Goal: Feedback & Contribution: Submit feedback/report problem

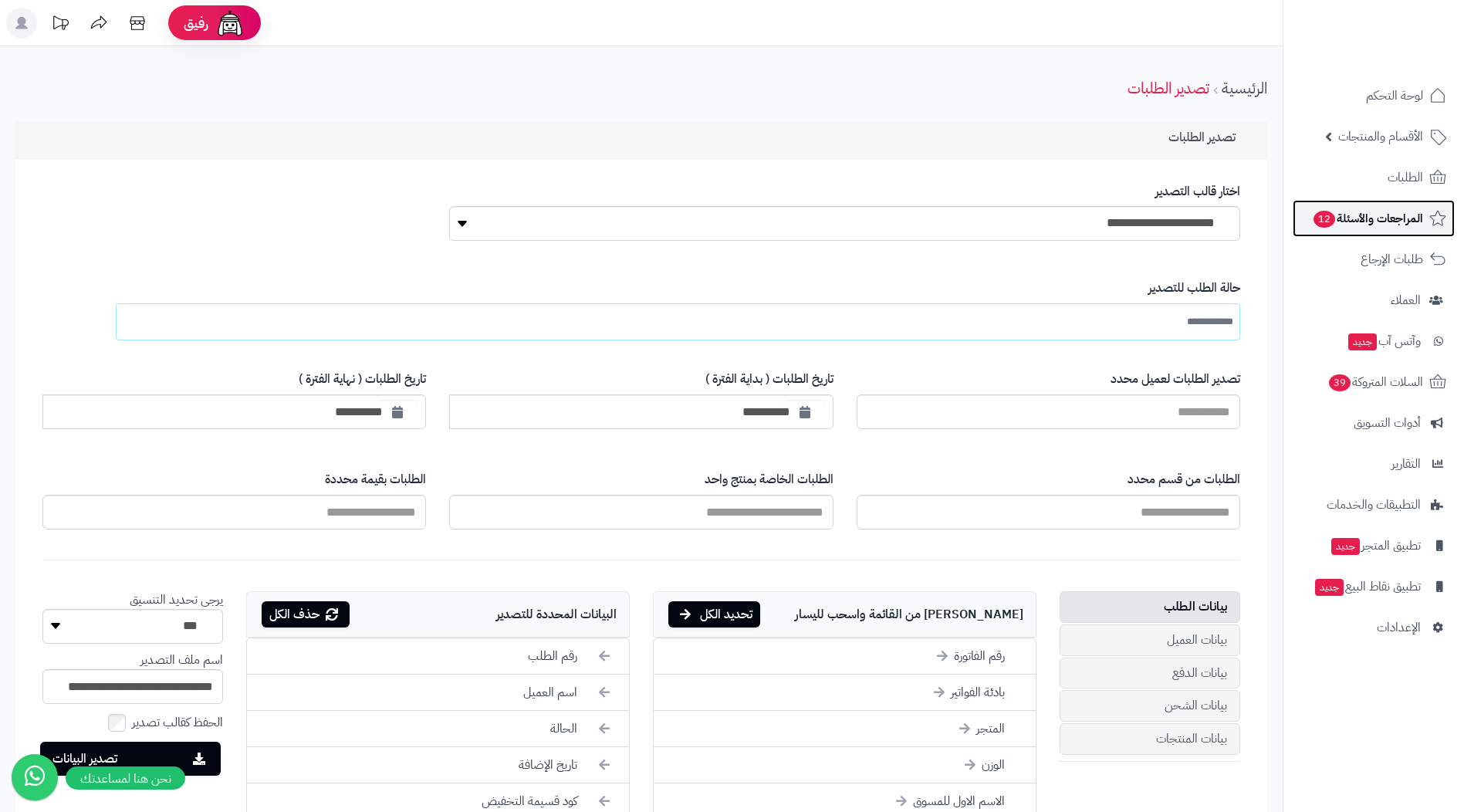
click at [1389, 208] on span "المراجعات والأسئلة 12" at bounding box center [1367, 218] width 111 height 22
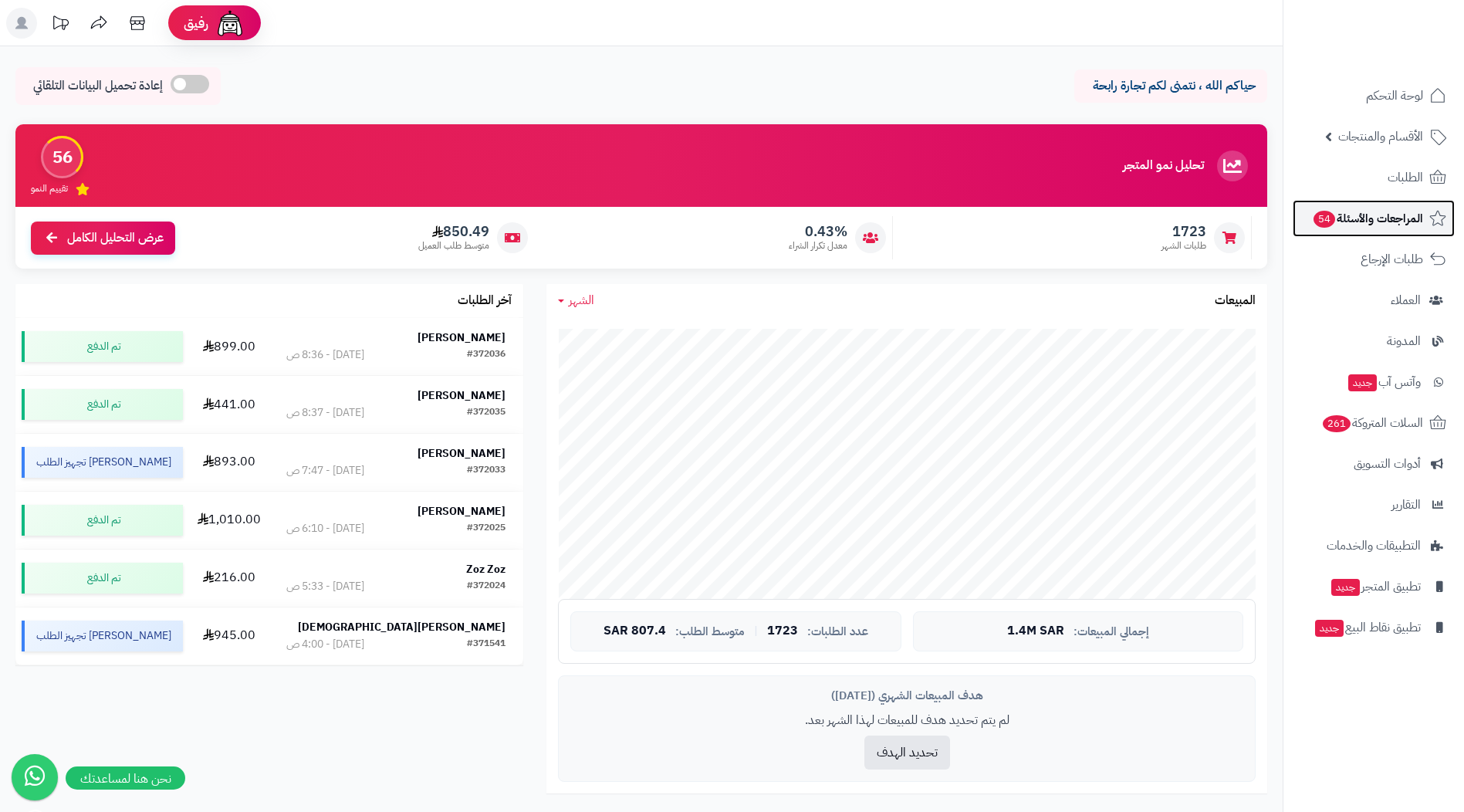
click at [1395, 212] on span "المراجعات والأسئلة 54" at bounding box center [1367, 218] width 111 height 22
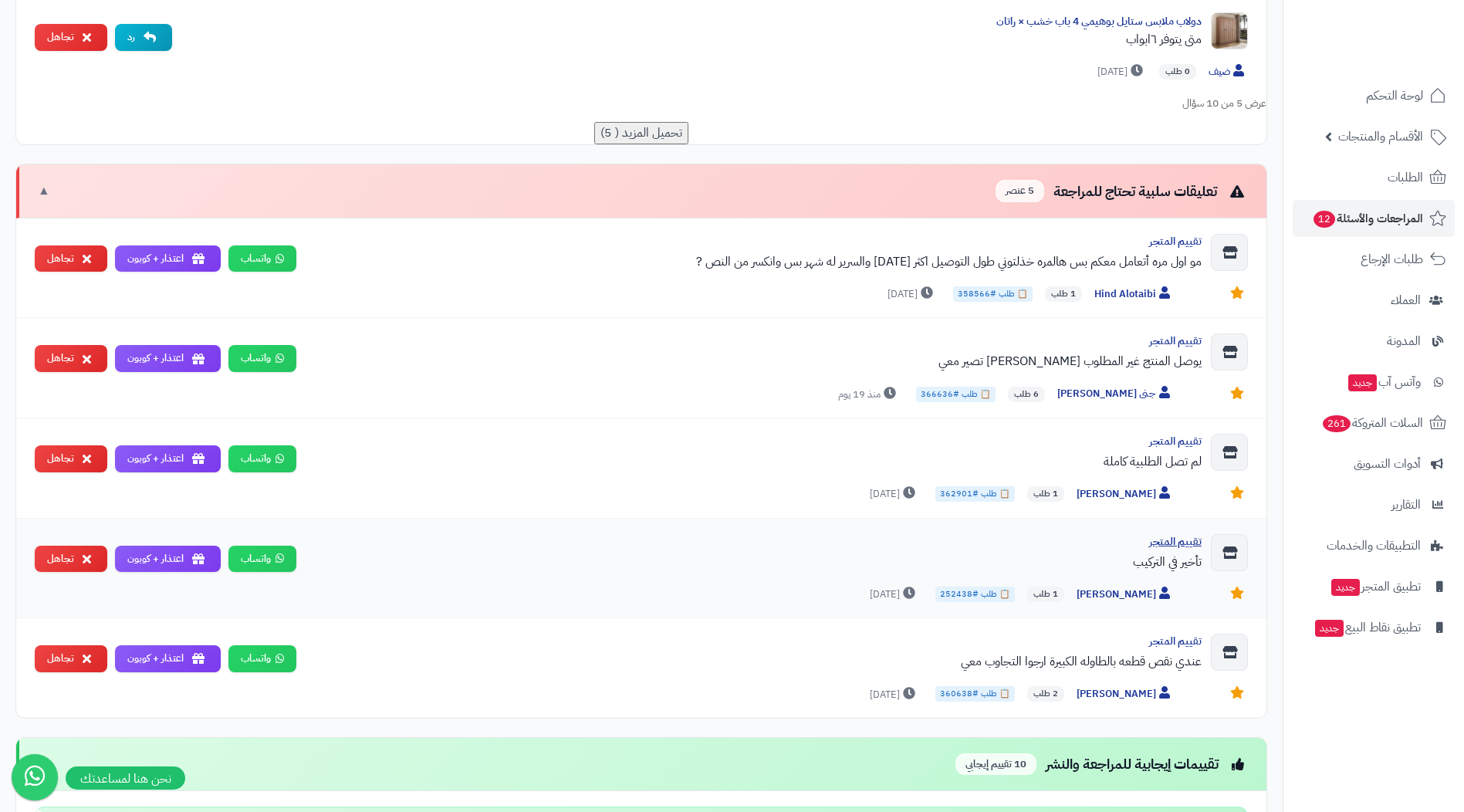
scroll to position [1080, 0]
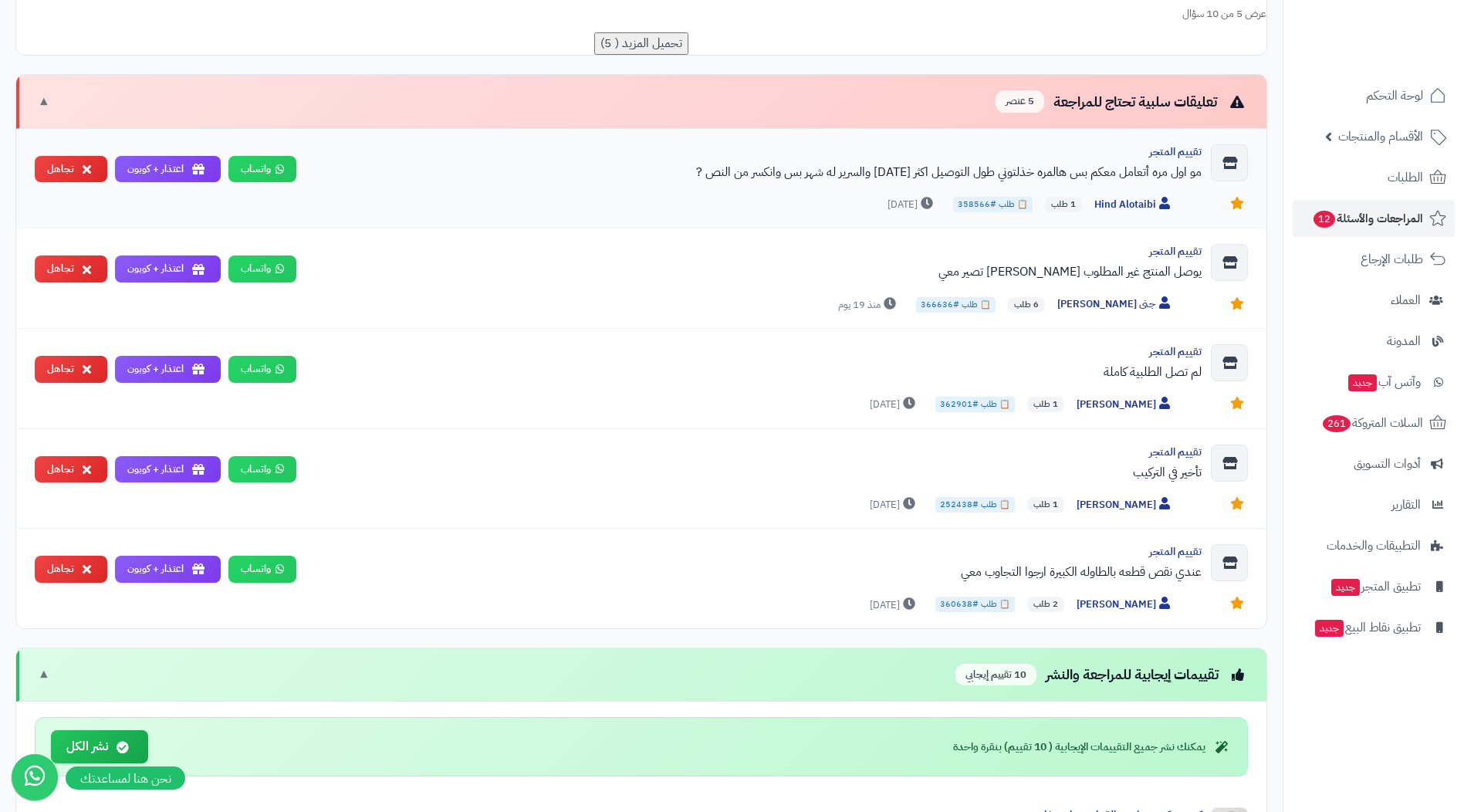
click at [847, 180] on div "مو اول مره أتعامل معكم بس هالمره خذلتوني طول التوصيل اكثر من أسبوعين والسرير له…" at bounding box center [755, 172] width 893 height 19
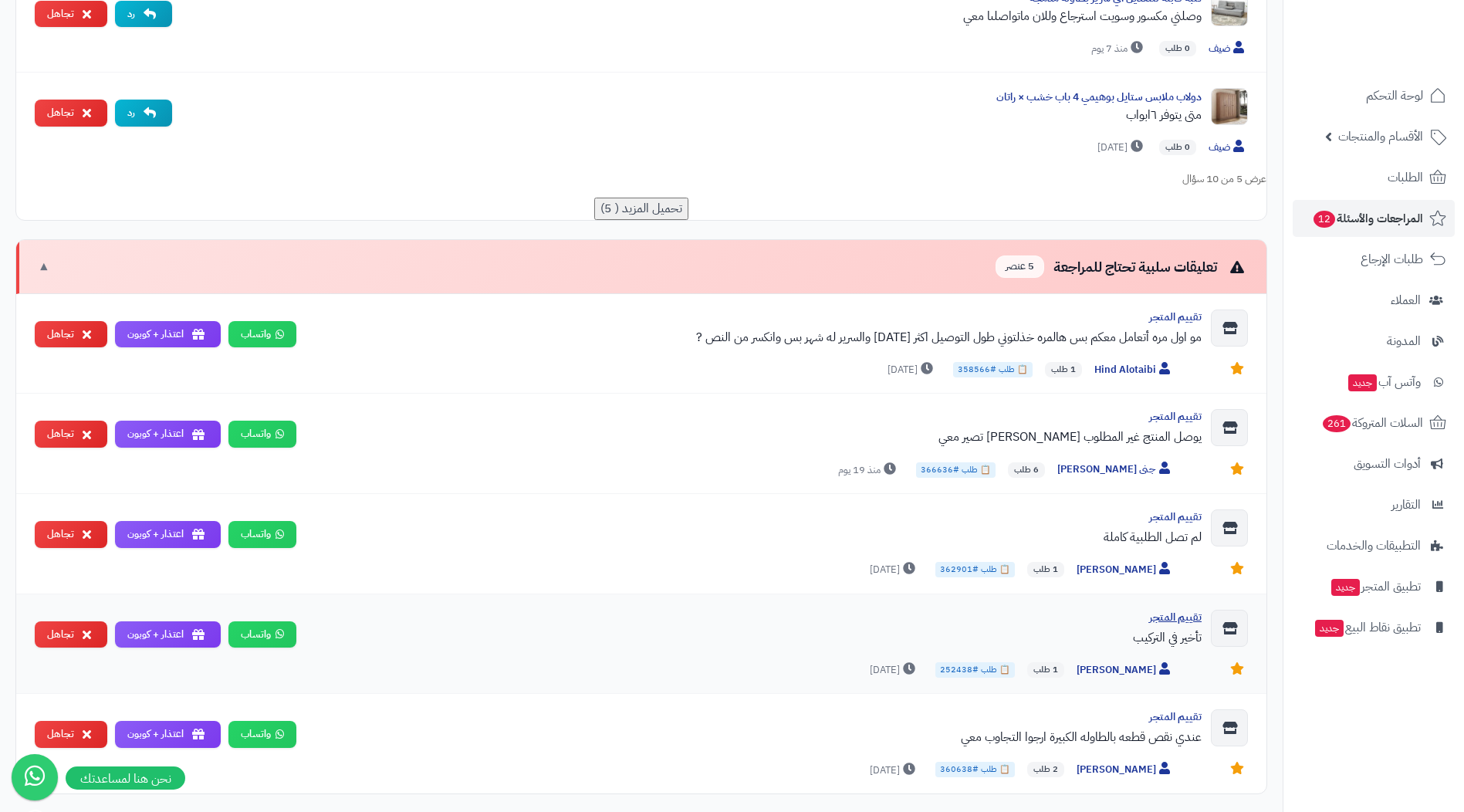
scroll to position [1003, 0]
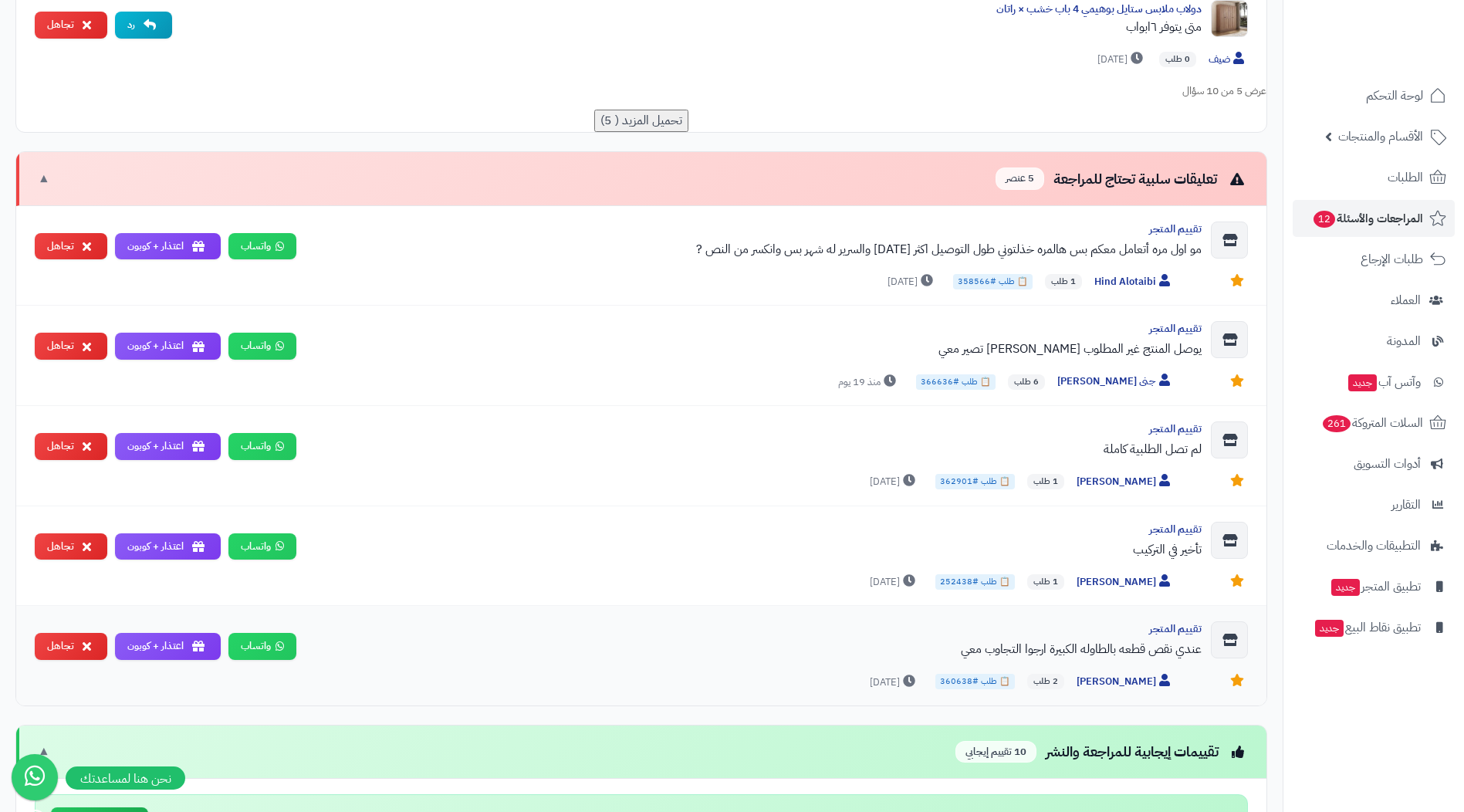
click at [1146, 651] on div "عندي نقص قطعه بالطاوله الكبيرة ارجوا التجاوب معي" at bounding box center [755, 649] width 893 height 19
